Goal: Task Accomplishment & Management: Manage account settings

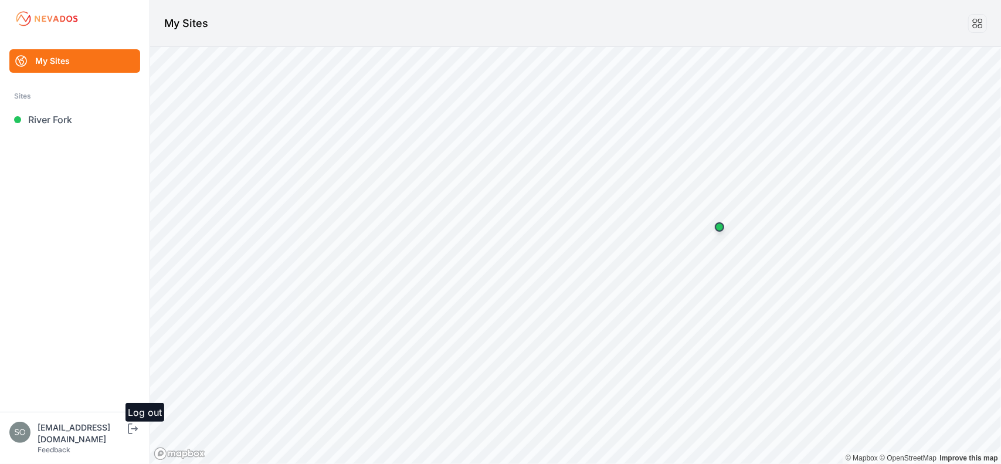
click at [134, 436] on icon "submit" at bounding box center [132, 428] width 15 height 14
click at [134, 439] on div "Log out" at bounding box center [132, 430] width 15 height 18
click at [130, 434] on icon "submit" at bounding box center [130, 428] width 5 height 11
click at [130, 427] on div "solvocc@solvenergy.com Feedback Log out" at bounding box center [75, 437] width 150 height 52
click at [132, 436] on icon "submit" at bounding box center [132, 428] width 15 height 14
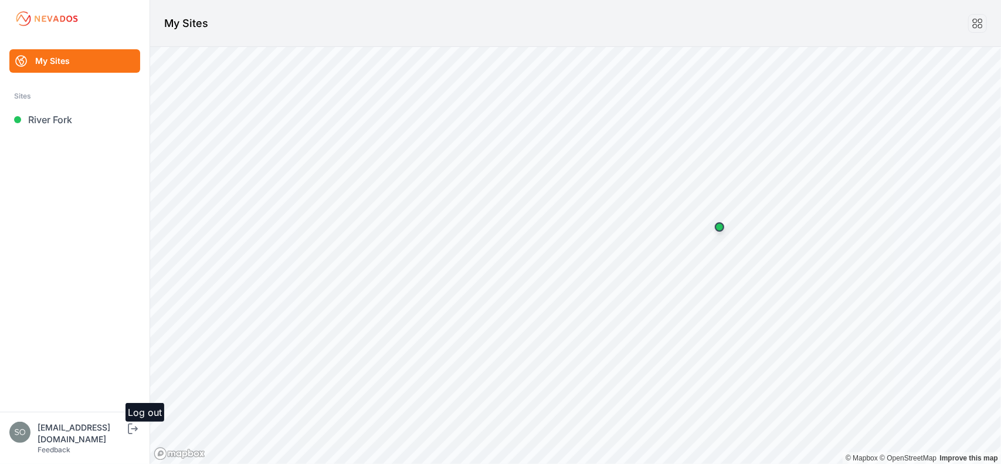
click at [140, 436] on icon "submit" at bounding box center [132, 428] width 15 height 14
click at [130, 434] on icon "submit" at bounding box center [132, 428] width 15 height 14
